Goal: Information Seeking & Learning: Learn about a topic

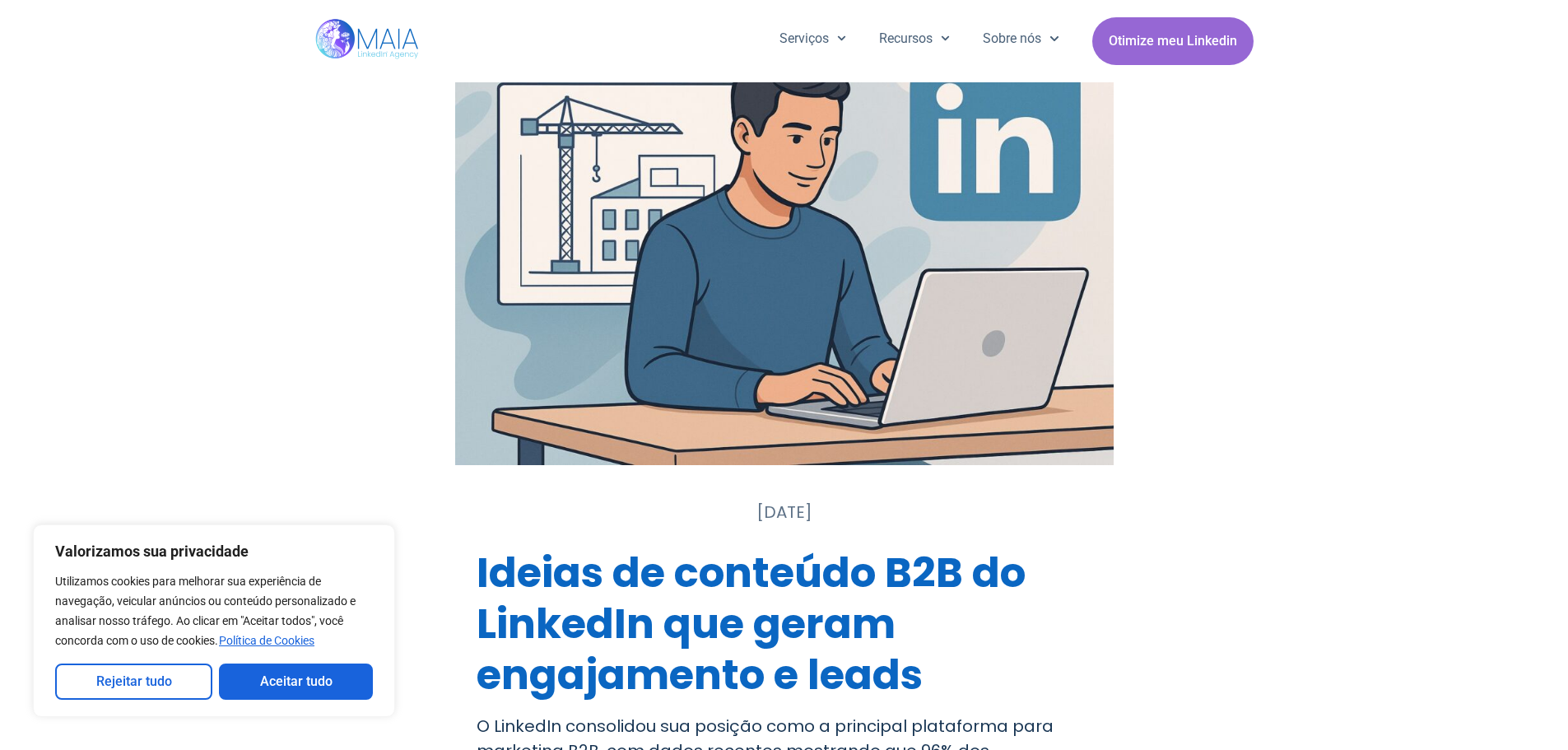
scroll to position [164, 0]
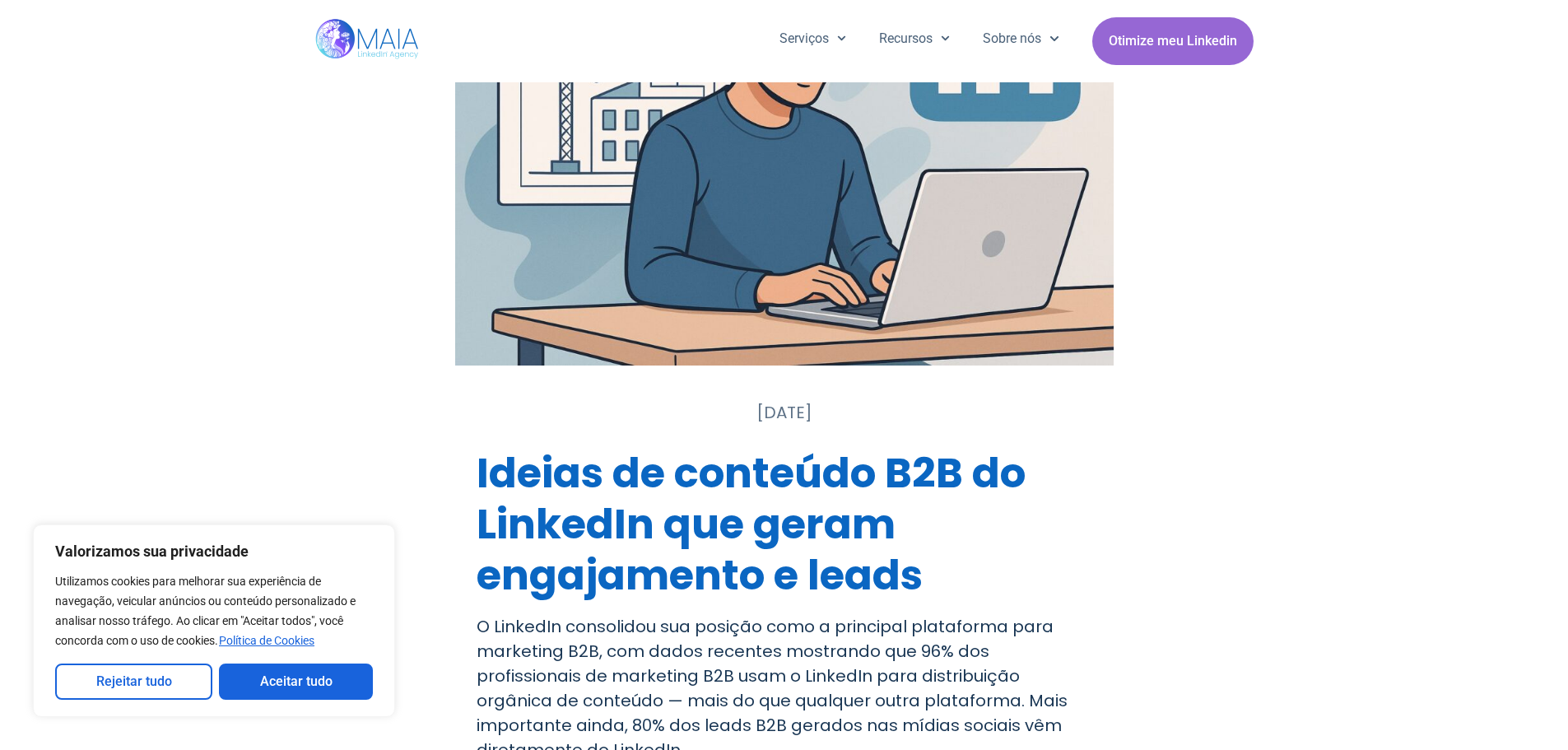
click at [732, 482] on font "Ideias de conteúdo B2B do LinkedIn que geram engajamento e leads" at bounding box center [750, 524] width 549 height 161
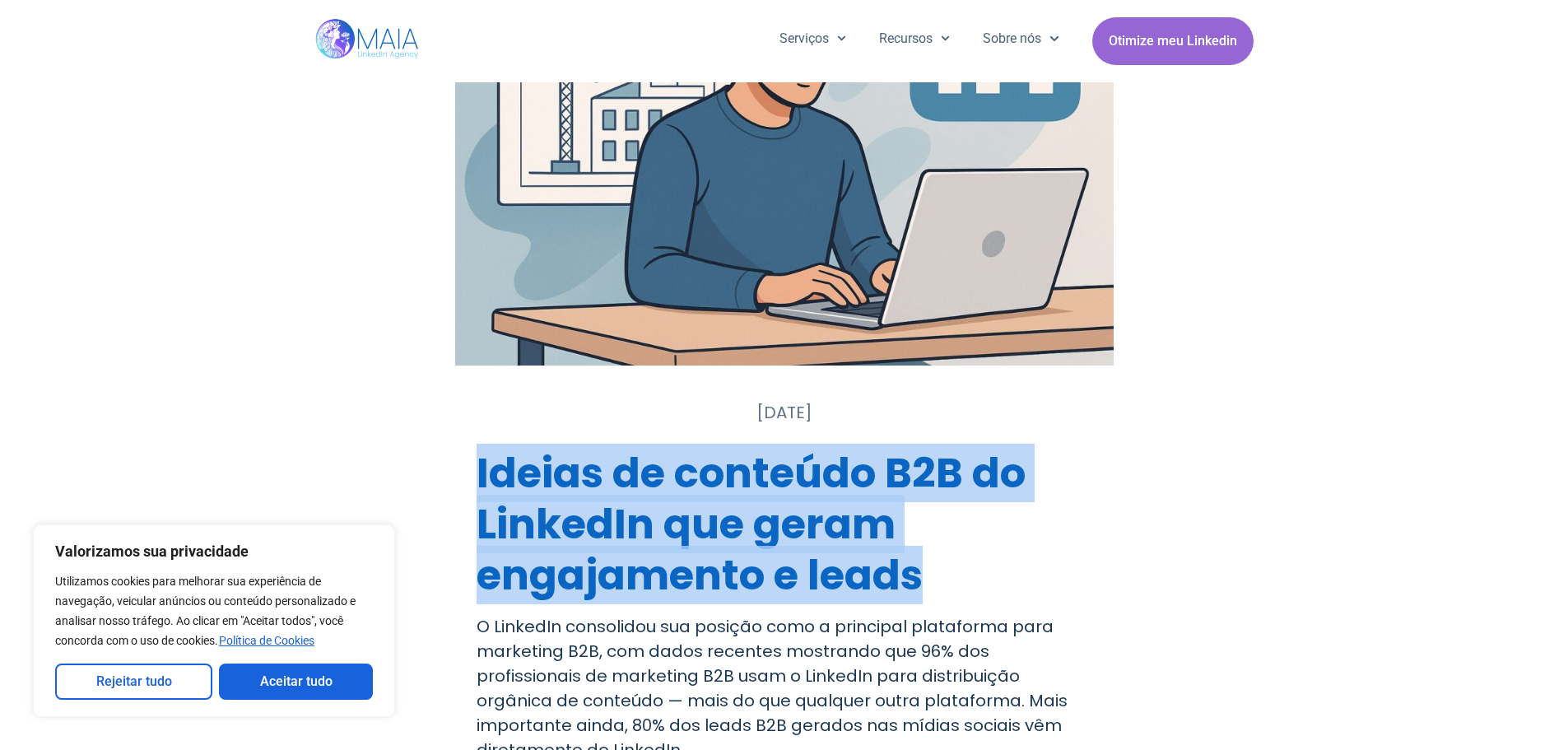
click at [732, 482] on font "Ideias de conteúdo B2B do LinkedIn que geram engajamento e leads" at bounding box center [750, 524] width 549 height 161
copy div "Ideias de conteúdo B2B do LinkedIn que geram engajamento e leads"
click at [749, 549] on font "Ideias de conteúdo B2B do LinkedIn que geram engajamento e leads" at bounding box center [750, 524] width 549 height 161
click at [749, 548] on font "Ideias de conteúdo B2B do LinkedIn que geram engajamento e leads" at bounding box center [750, 524] width 549 height 161
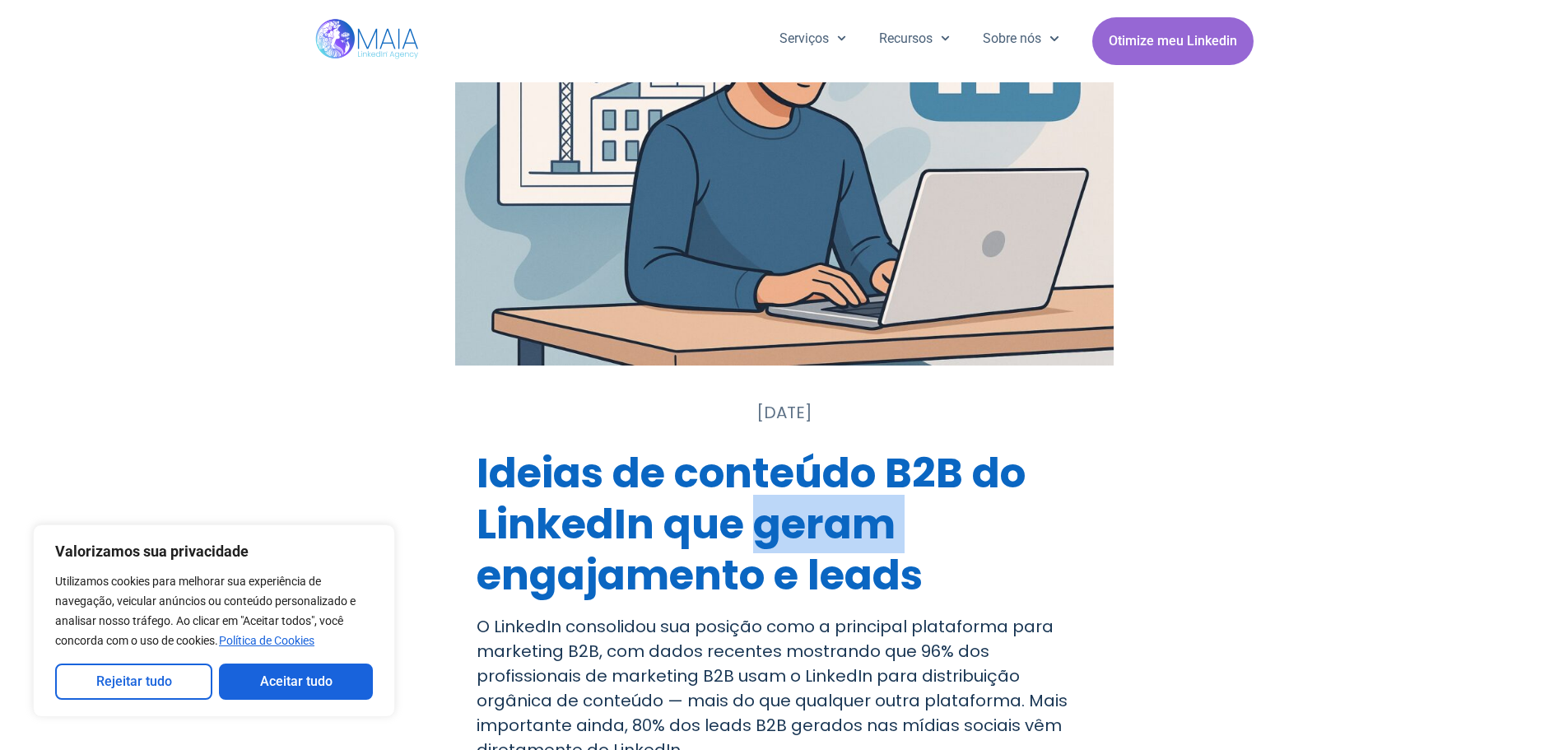
click at [749, 548] on font "Ideias de conteúdo B2B do LinkedIn que geram engajamento e leads" at bounding box center [750, 524] width 549 height 161
click at [713, 540] on font "Ideias de conteúdo B2B do LinkedIn que geram engajamento e leads" at bounding box center [750, 524] width 549 height 161
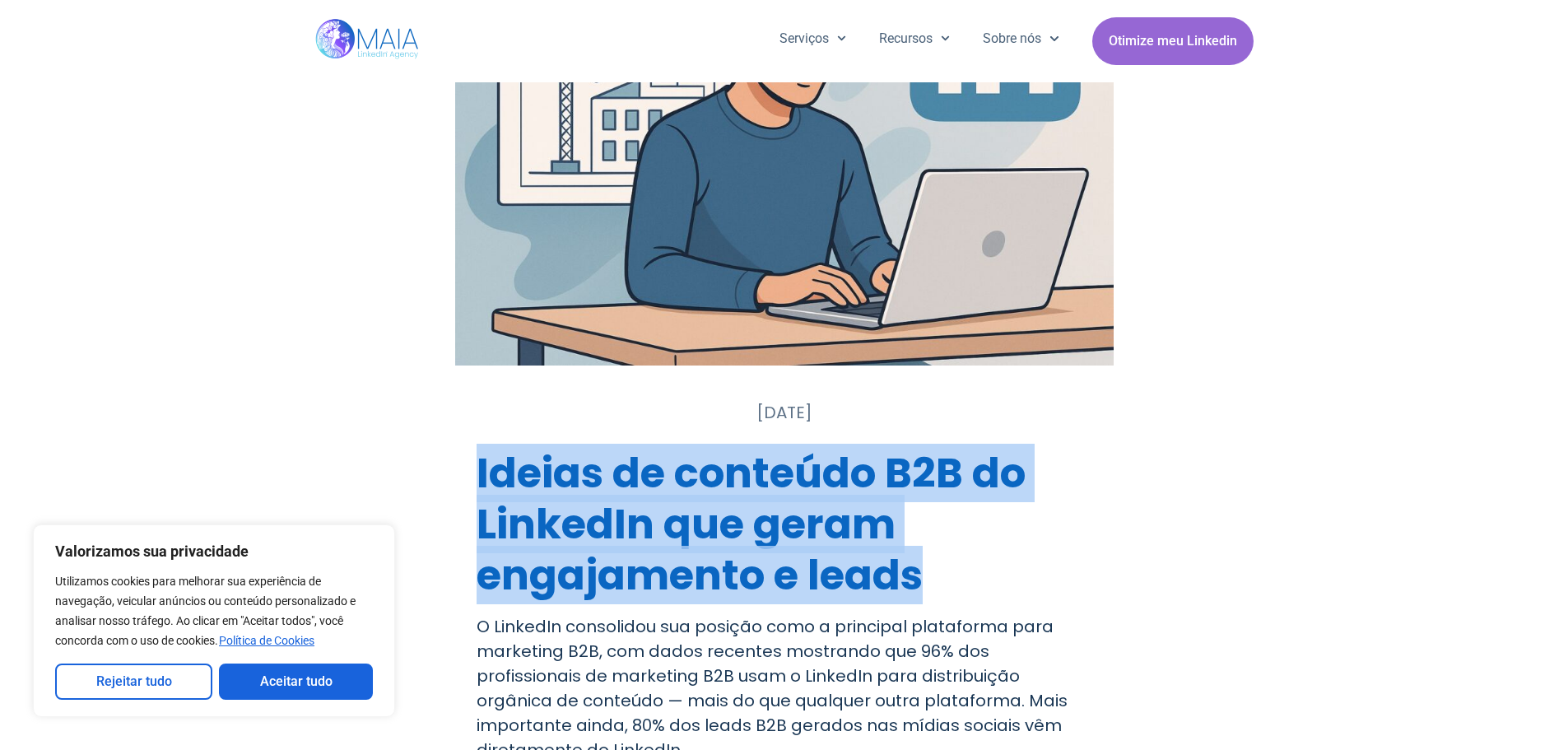
click at [713, 540] on font "Ideias de conteúdo B2B do LinkedIn que geram engajamento e leads" at bounding box center [750, 524] width 549 height 161
copy div "Ideias de conteúdo B2B do LinkedIn que geram engajamento e leads"
